Goal: Task Accomplishment & Management: Complete application form

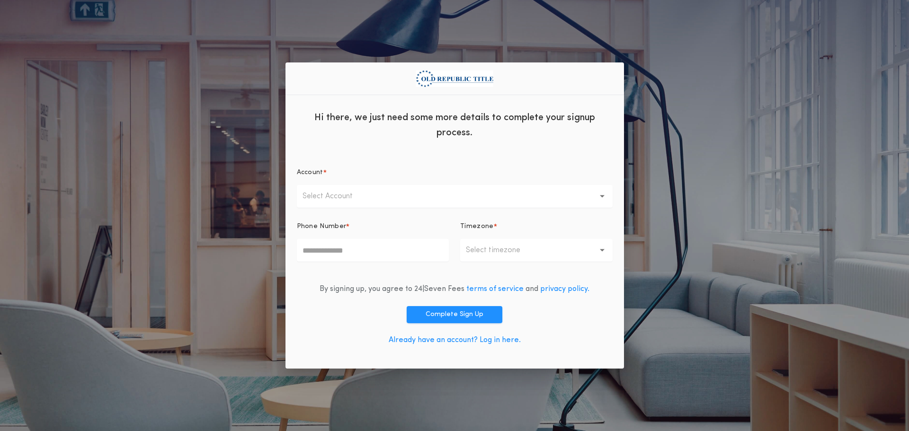
click at [135, 54] on div "Hi there, we just need some more details to complete your signup process. Accou…" at bounding box center [454, 215] width 909 height 431
